Goal: Information Seeking & Learning: Learn about a topic

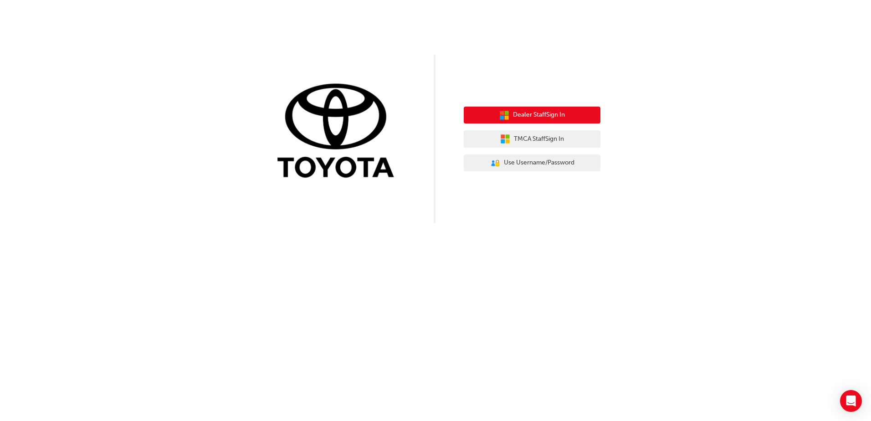
click at [532, 112] on span "Dealer Staff Sign In" at bounding box center [539, 115] width 52 height 10
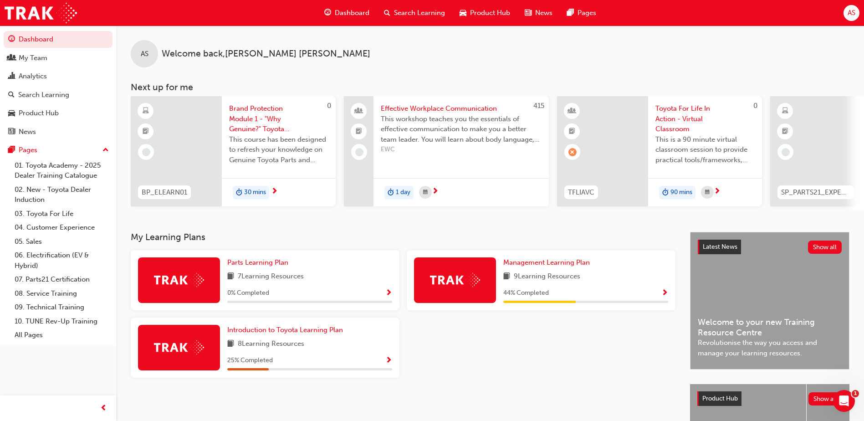
click at [419, 13] on span "Search Learning" at bounding box center [419, 13] width 51 height 10
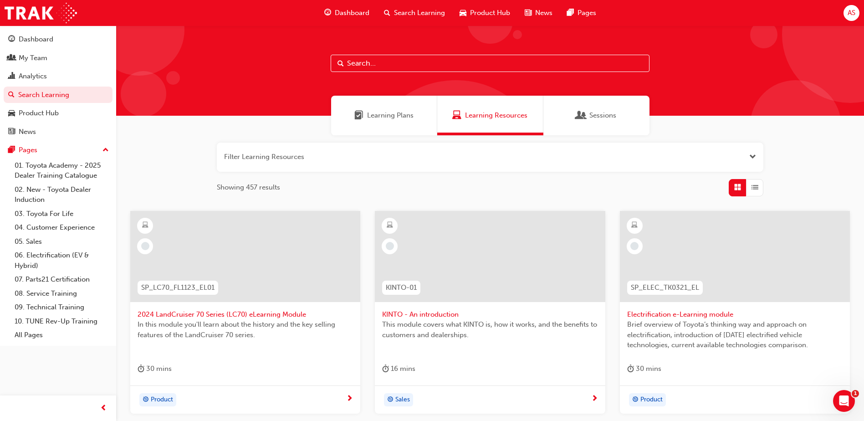
click at [399, 67] on input "text" at bounding box center [490, 63] width 319 height 17
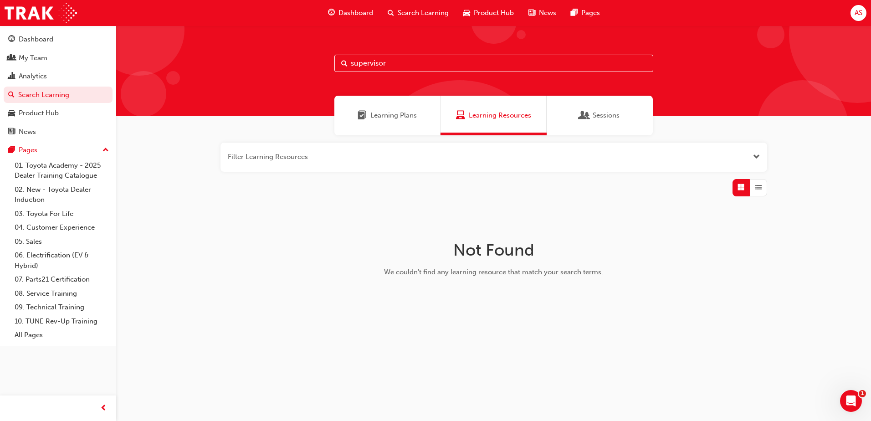
drag, startPoint x: 387, startPoint y: 62, endPoint x: 319, endPoint y: 69, distance: 68.7
click at [319, 69] on div "supervisor" at bounding box center [493, 71] width 755 height 90
type input "team leader"
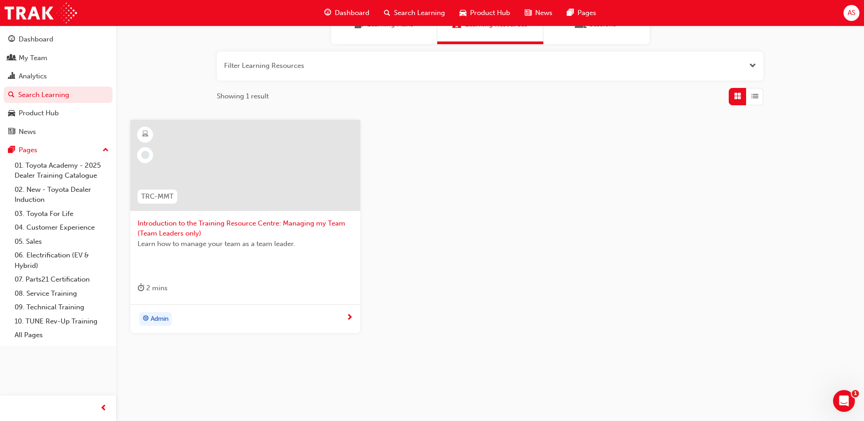
scroll to position [92, 0]
